Goal: Task Accomplishment & Management: Use online tool/utility

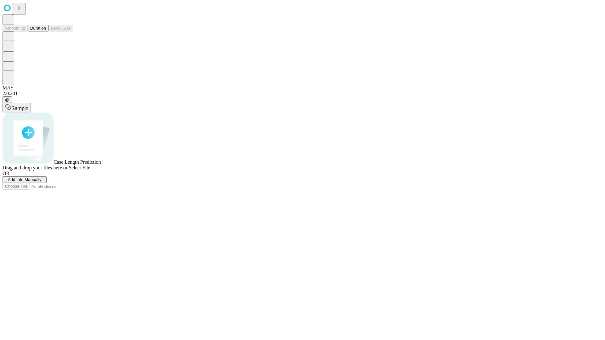
click at [46, 32] on button "Duration" at bounding box center [38, 28] width 21 height 7
click at [90, 171] on span "Select File" at bounding box center [79, 167] width 21 height 5
